Goal: Find specific page/section: Find specific page/section

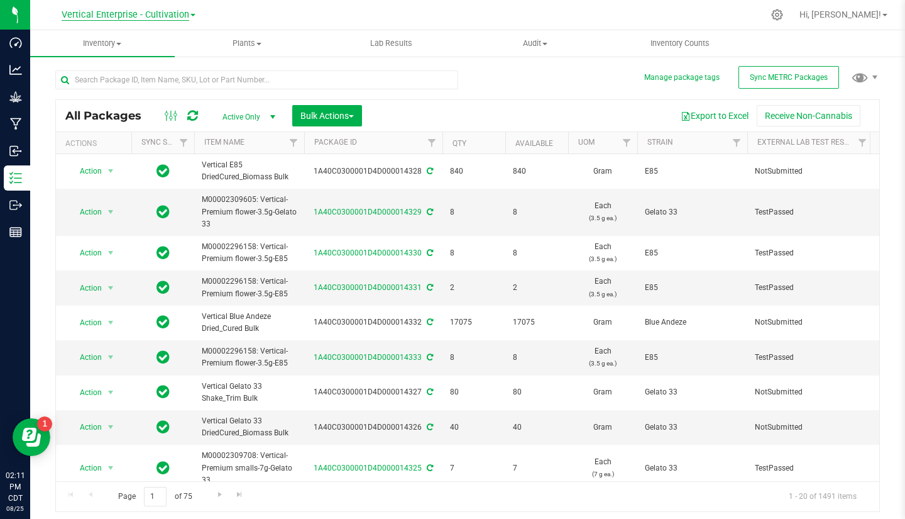
click at [161, 19] on span "Vertical Enterprise - Cultivation" at bounding box center [126, 14] width 128 height 11
click at [159, 60] on link "Vertical Enterprise - Manufacturing" at bounding box center [128, 61] width 184 height 17
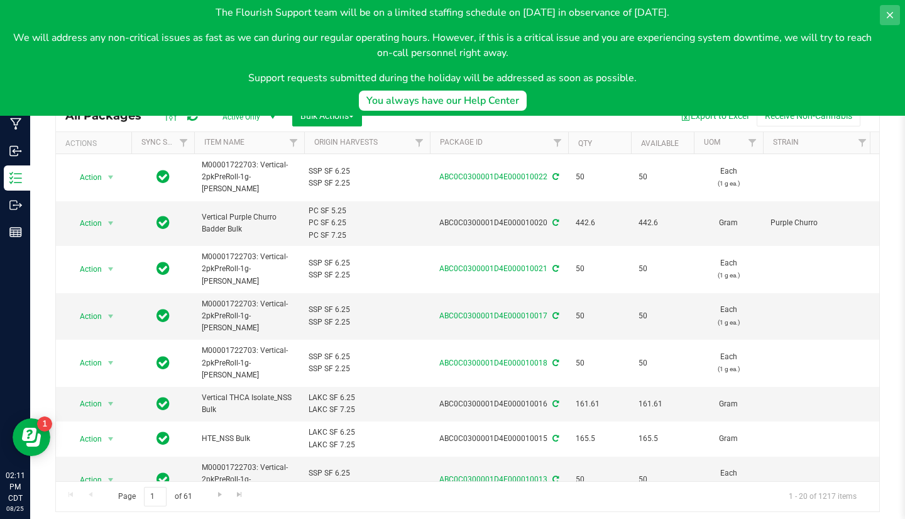
click at [894, 16] on icon at bounding box center [890, 15] width 10 height 10
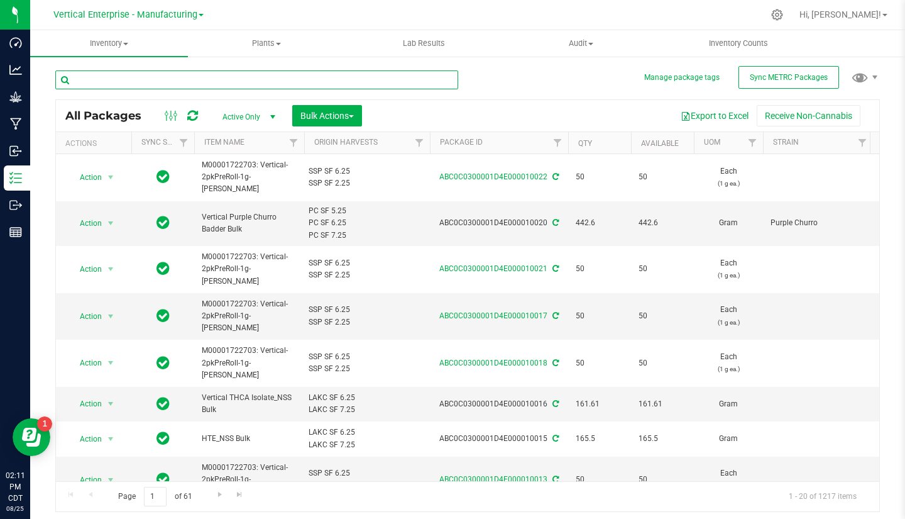
click at [202, 79] on input "text" at bounding box center [256, 79] width 403 height 19
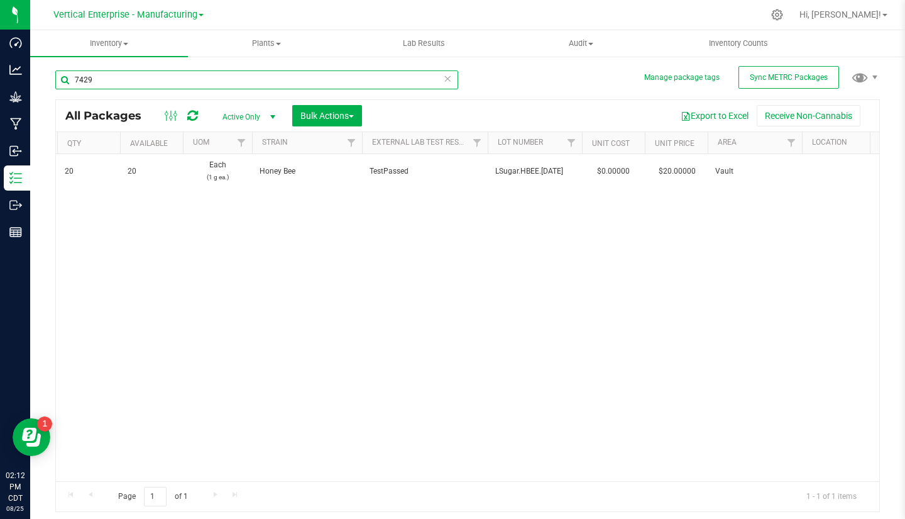
scroll to position [0, 629]
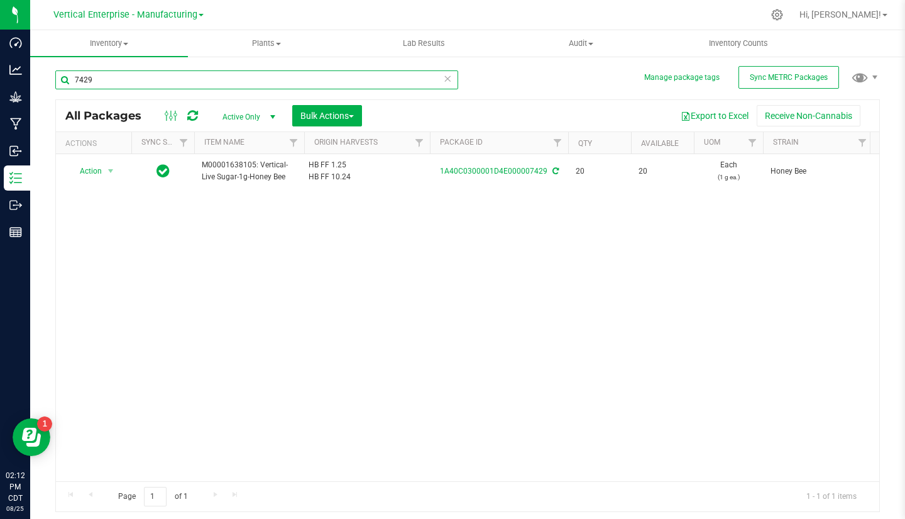
type input "7429"
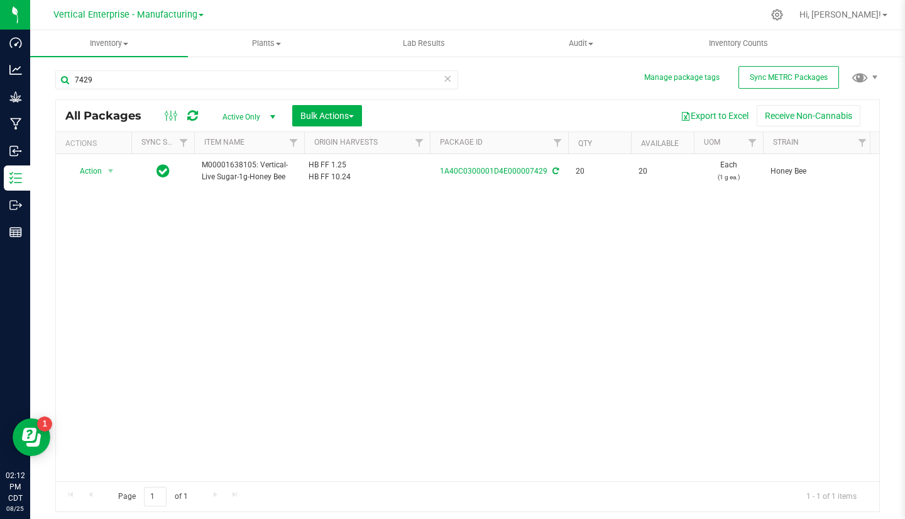
click at [451, 79] on icon at bounding box center [447, 77] width 9 height 15
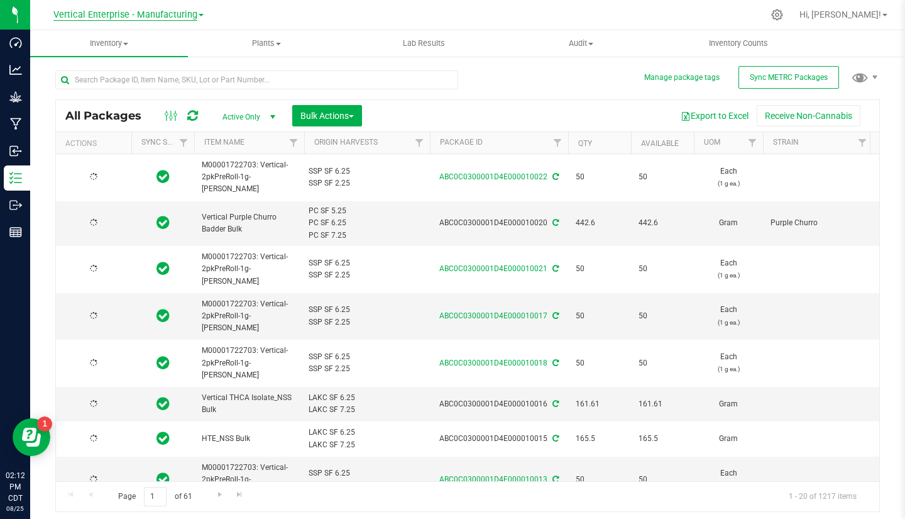
click at [156, 15] on span "Vertical Enterprise - Manufacturing" at bounding box center [125, 14] width 144 height 11
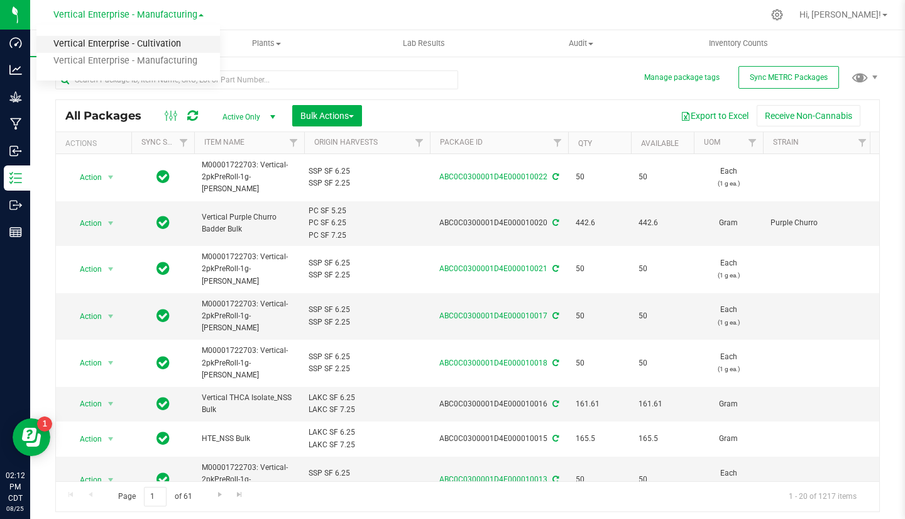
click at [154, 45] on link "Vertical Enterprise - Cultivation" at bounding box center [128, 44] width 184 height 17
